Goal: Use online tool/utility: Utilize a website feature to perform a specific function

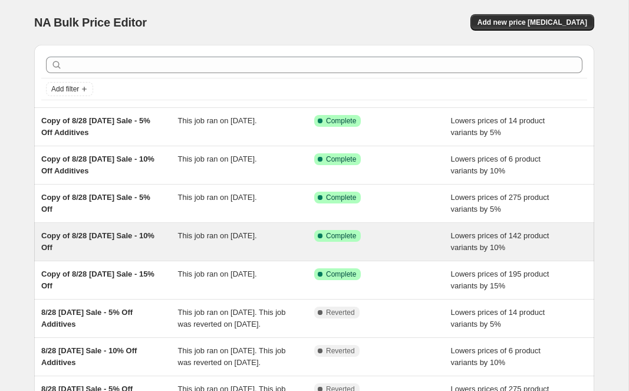
click at [103, 238] on span "Copy of 8/28 [DATE] Sale - 10% Off" at bounding box center [97, 241] width 113 height 21
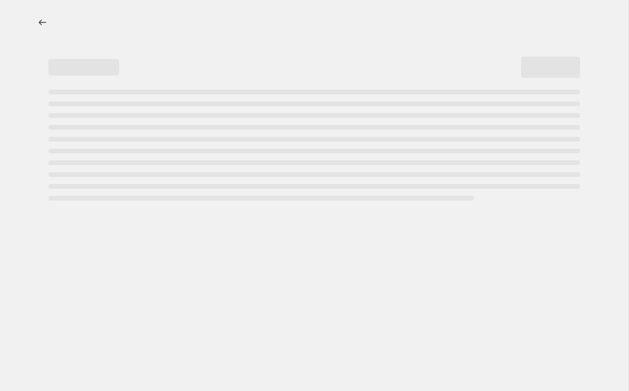
select select "percentage"
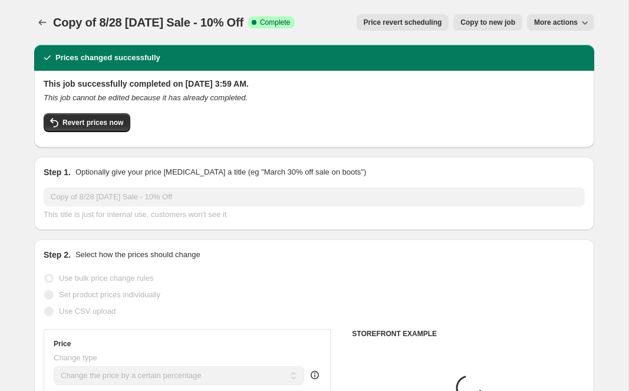
select select "product_type"
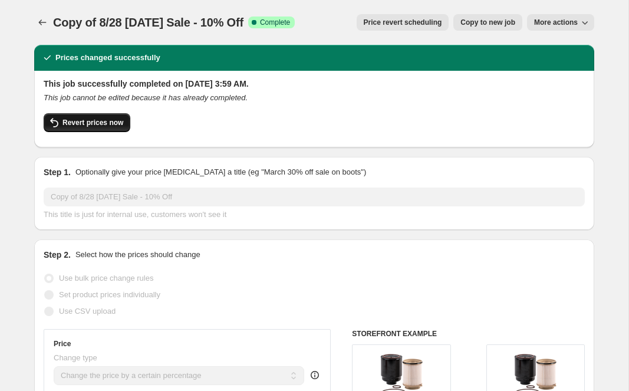
click at [81, 128] on button "Revert prices now" at bounding box center [87, 122] width 87 height 19
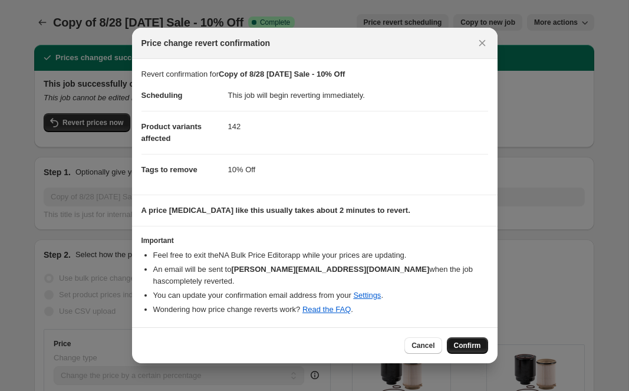
click at [460, 341] on span "Confirm" at bounding box center [467, 345] width 27 height 9
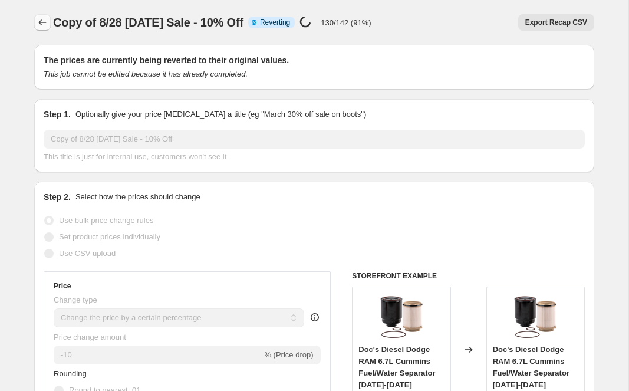
click at [43, 24] on icon "Price change jobs" at bounding box center [43, 23] width 12 height 12
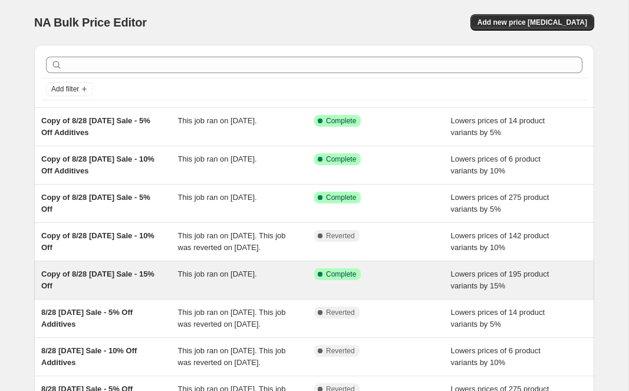
click at [98, 287] on span "Copy of 8/28 [DATE] Sale - 15% Off" at bounding box center [97, 279] width 113 height 21
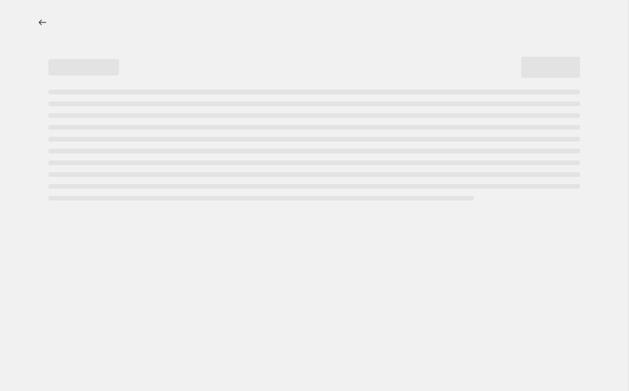
select select "percentage"
select select "product_type"
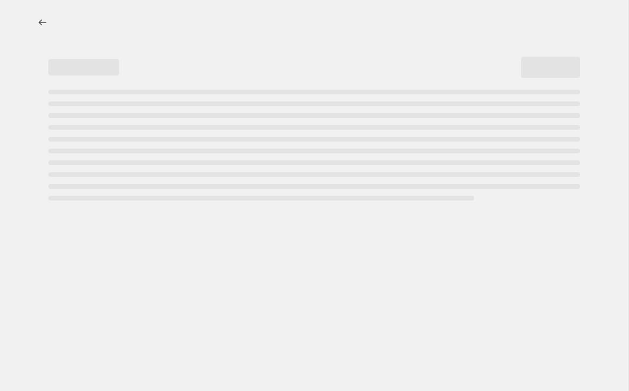
select select "product_type"
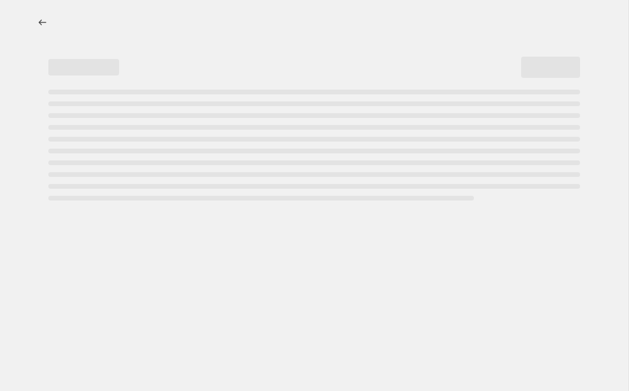
select select "product_type"
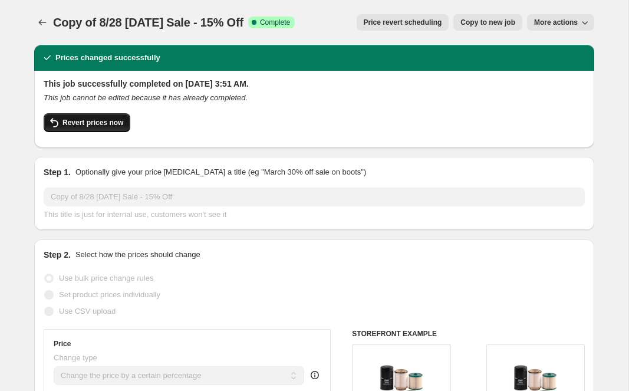
click at [91, 121] on span "Revert prices now" at bounding box center [92, 122] width 61 height 9
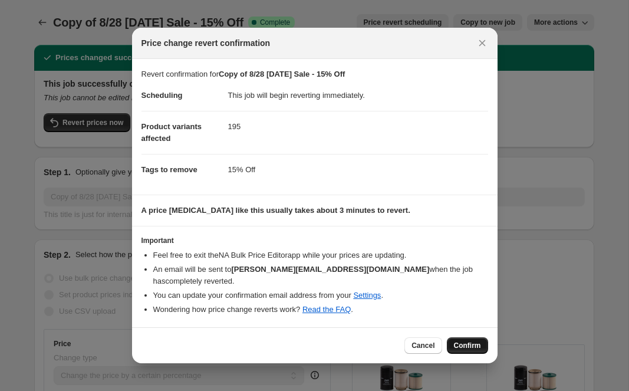
click at [472, 337] on button "Confirm" at bounding box center [467, 345] width 41 height 17
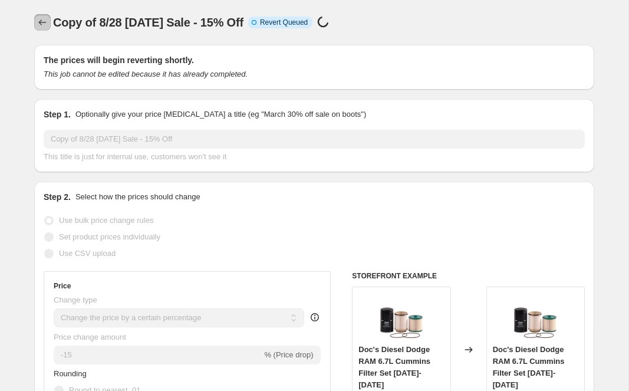
click at [38, 19] on icon "Price change jobs" at bounding box center [43, 23] width 12 height 12
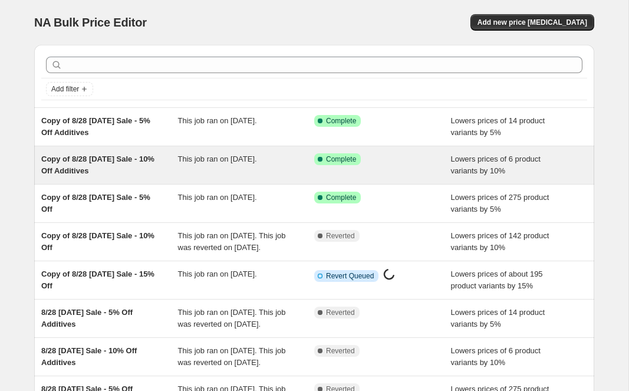
click at [111, 173] on div "Copy of 8/28 [DATE] Sale - 10% Off Additives" at bounding box center [109, 165] width 137 height 24
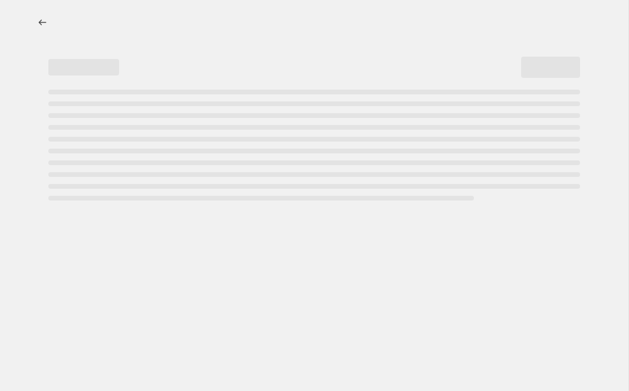
select select "percentage"
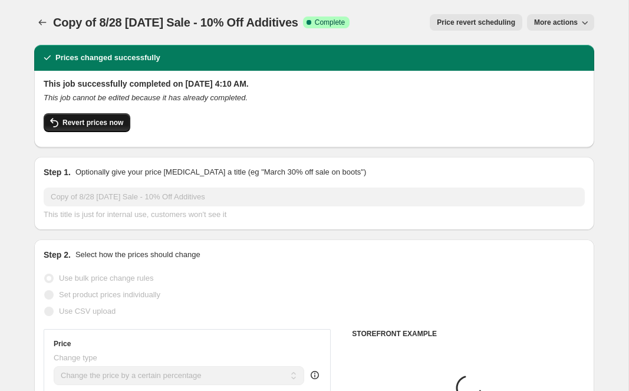
click at [69, 131] on button "Revert prices now" at bounding box center [87, 122] width 87 height 19
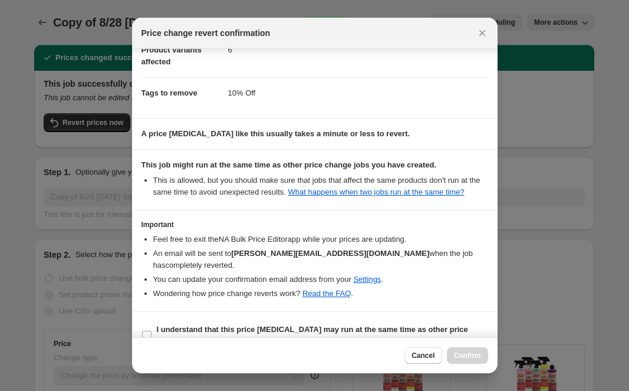
scroll to position [88, 0]
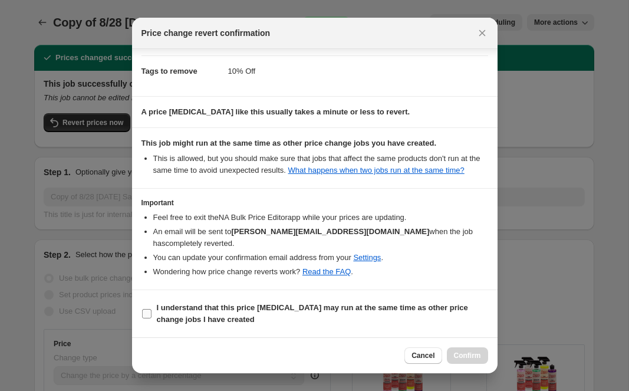
click at [144, 314] on input "I understand that this price [MEDICAL_DATA] may run at the same time as other p…" at bounding box center [146, 313] width 9 height 9
checkbox input "true"
click at [454, 353] on span "Confirm" at bounding box center [467, 355] width 27 height 9
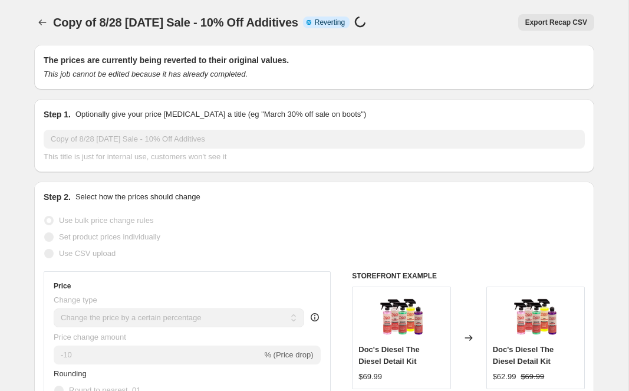
select select "percentage"
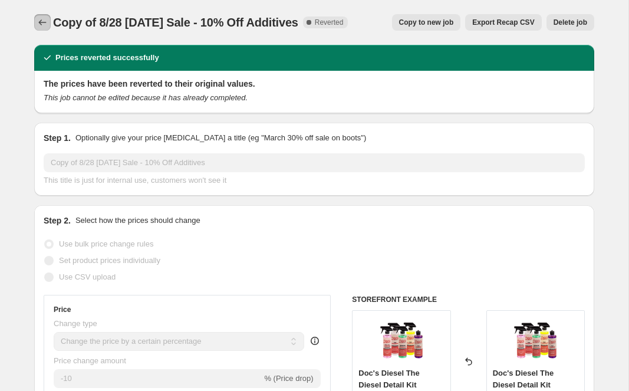
click at [45, 23] on icon "Price change jobs" at bounding box center [43, 23] width 12 height 12
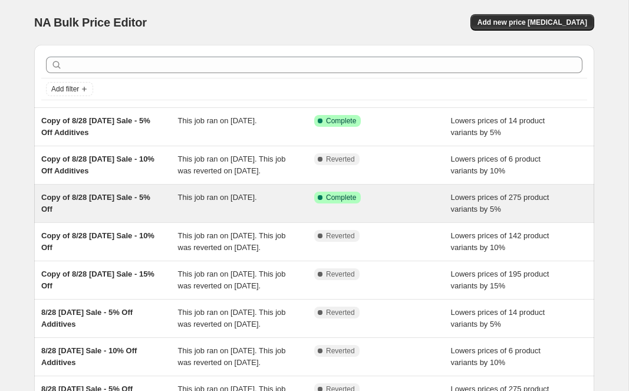
click at [117, 214] on div "Copy of 8/28 [DATE] Sale - 5% Off" at bounding box center [109, 204] width 137 height 24
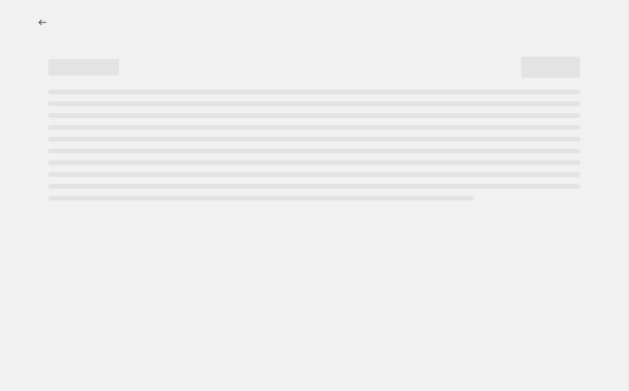
select select "percentage"
select select "product_type"
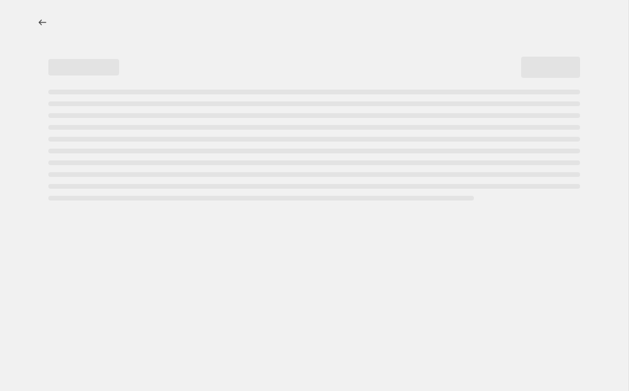
select select "product_type"
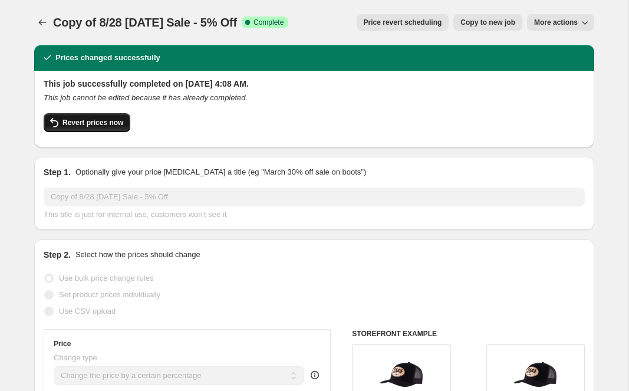
click at [108, 129] on button "Revert prices now" at bounding box center [87, 122] width 87 height 19
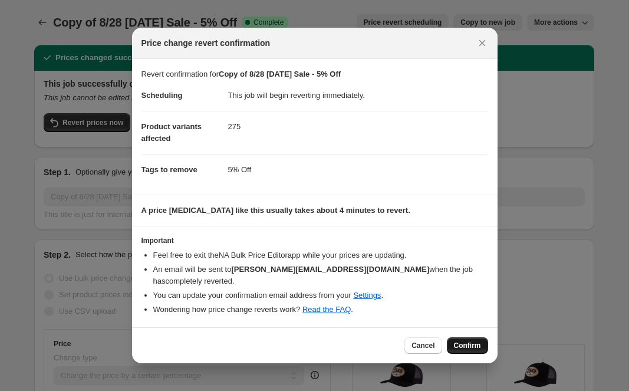
click at [456, 341] on span "Confirm" at bounding box center [467, 345] width 27 height 9
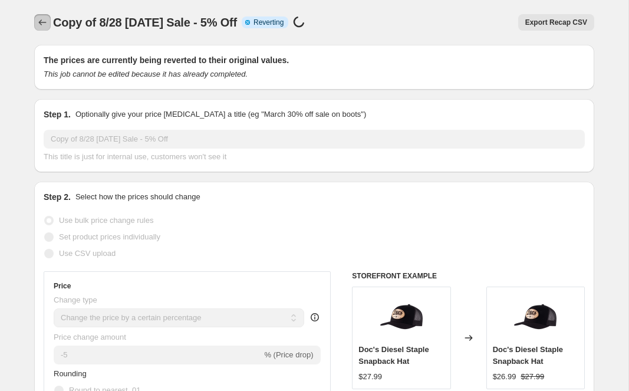
click at [46, 22] on icon "Price change jobs" at bounding box center [43, 23] width 12 height 12
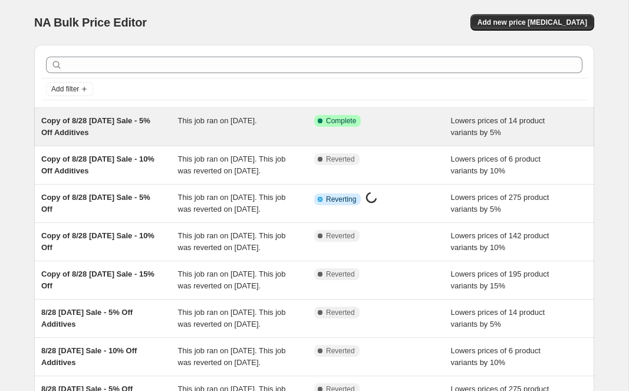
click at [97, 123] on span "Copy of 8/28 Labor Day Sale - 5% Off Additives" at bounding box center [95, 126] width 109 height 21
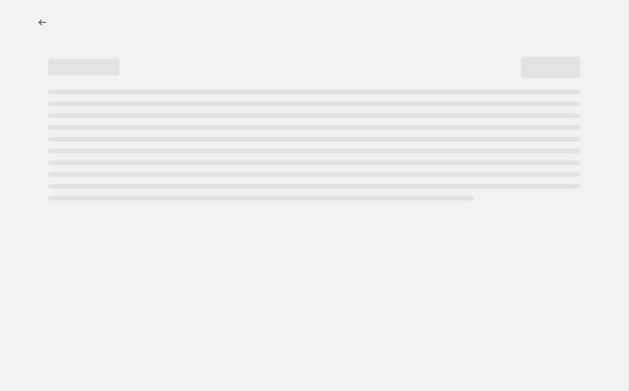
select select "percentage"
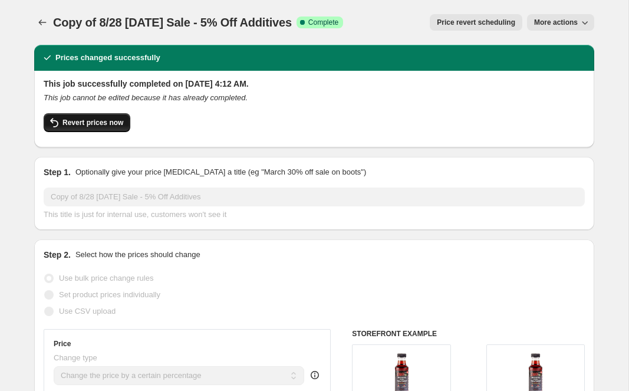
click at [116, 123] on span "Revert prices now" at bounding box center [92, 122] width 61 height 9
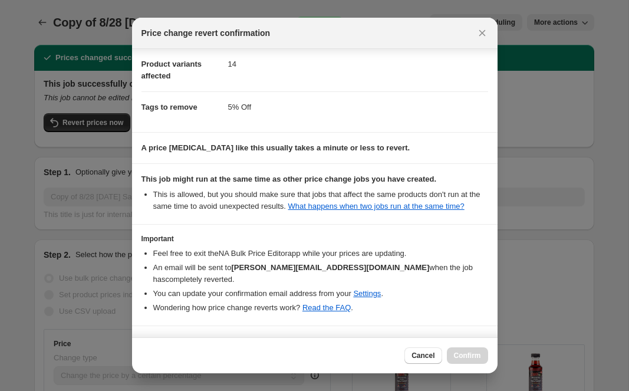
scroll to position [88, 0]
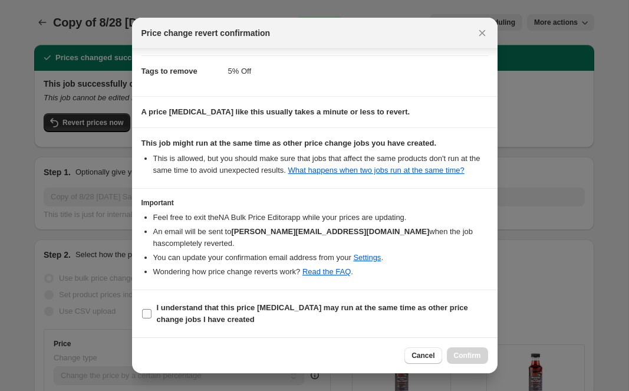
click at [150, 311] on input "I understand that this price change job may run at the same time as other price…" at bounding box center [146, 313] width 9 height 9
checkbox input "true"
click at [464, 355] on span "Confirm" at bounding box center [467, 355] width 27 height 9
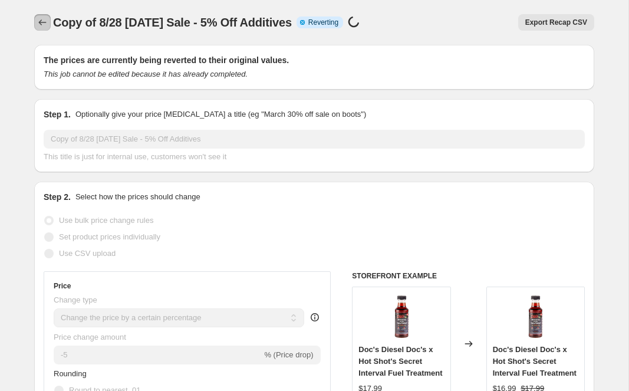
click at [42, 25] on icon "Price change jobs" at bounding box center [43, 23] width 12 height 12
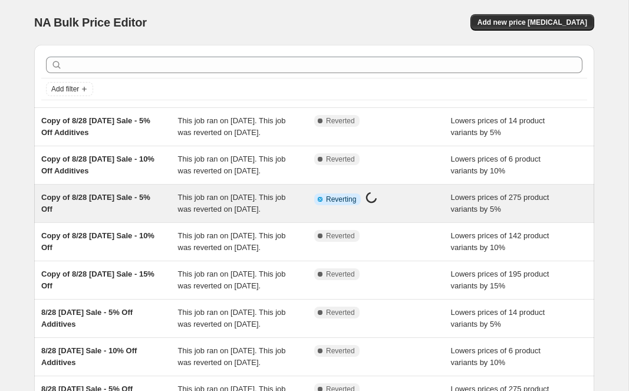
click at [92, 215] on div "Copy of 8/28 Labor Day Sale - 5% Off" at bounding box center [109, 204] width 137 height 24
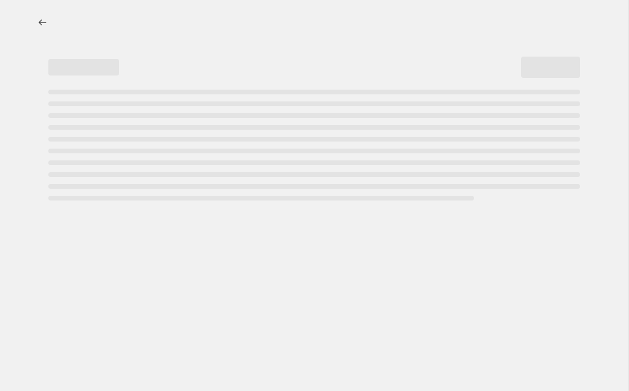
select select "percentage"
select select "product_type"
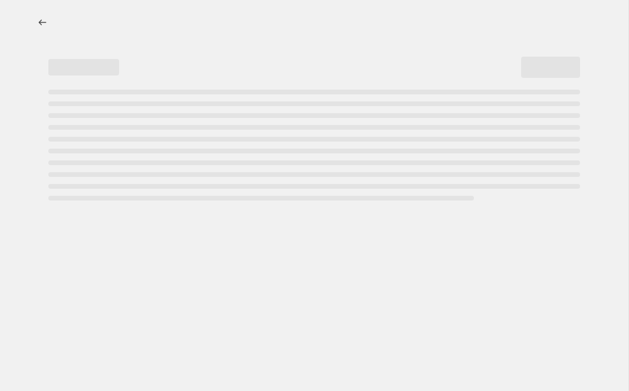
select select "product_type"
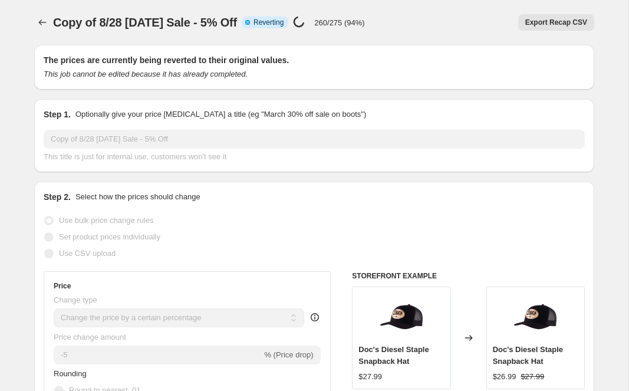
select select "percentage"
select select "product_type"
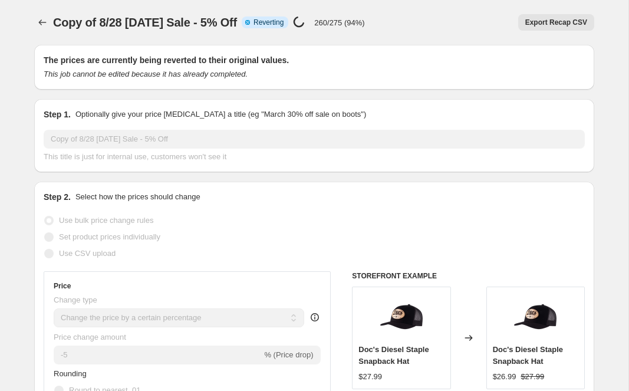
select select "product_type"
